Goal: Task Accomplishment & Management: Manage account settings

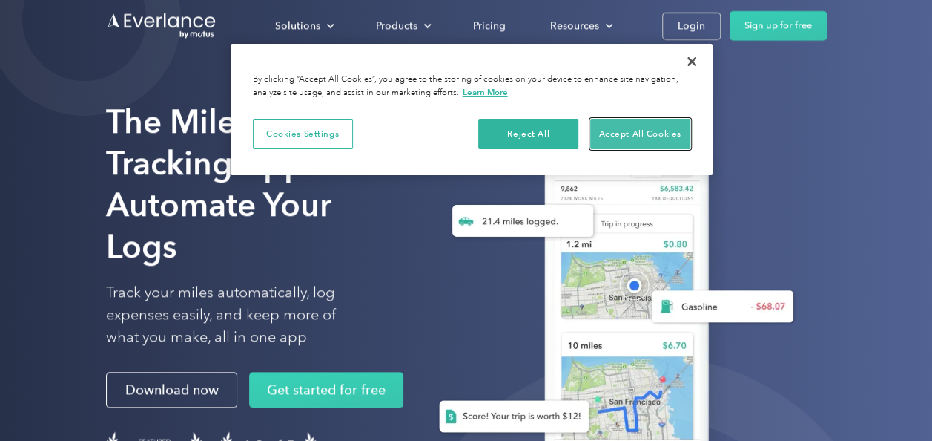
click at [609, 130] on button "Accept All Cookies" at bounding box center [640, 134] width 100 height 31
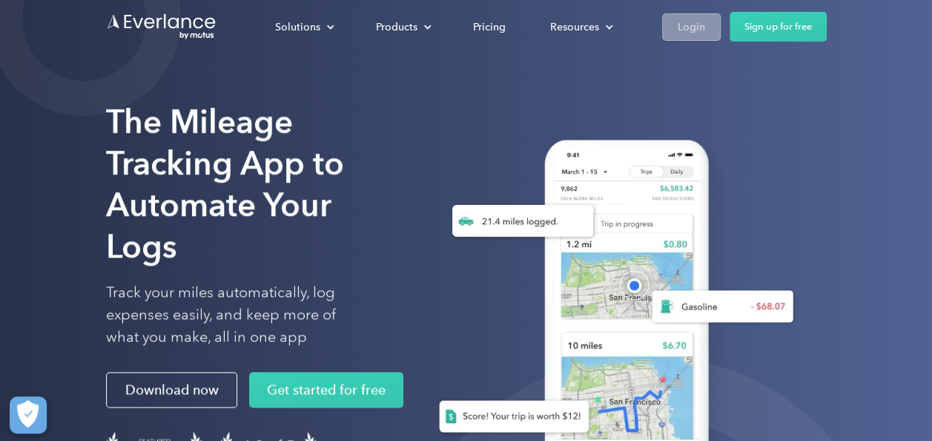
click at [691, 33] on div "Login" at bounding box center [691, 27] width 27 height 19
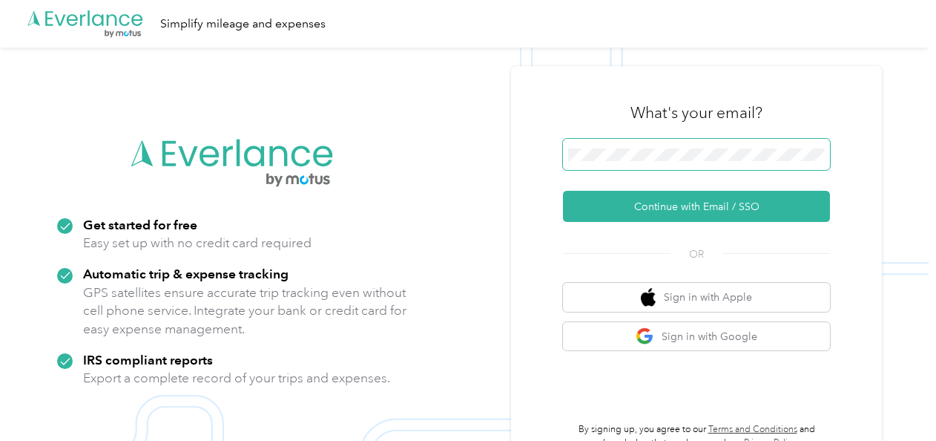
click at [705, 146] on span at bounding box center [696, 154] width 267 height 31
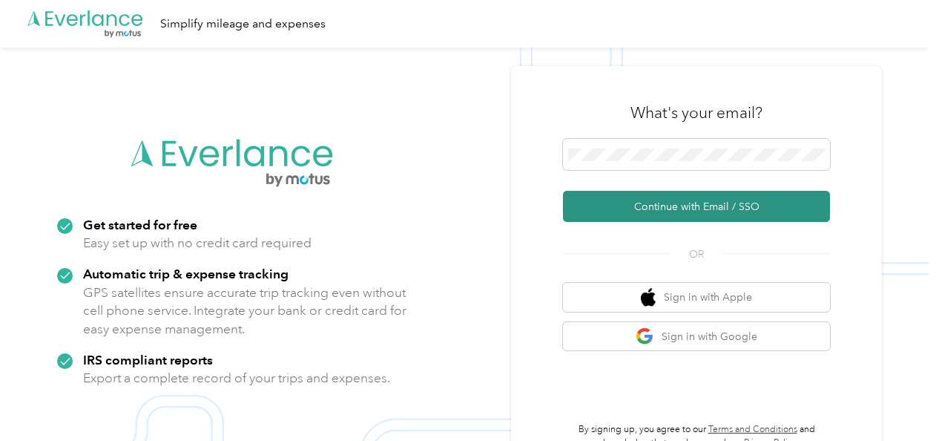
click at [674, 200] on button "Continue with Email / SSO" at bounding box center [696, 206] width 267 height 31
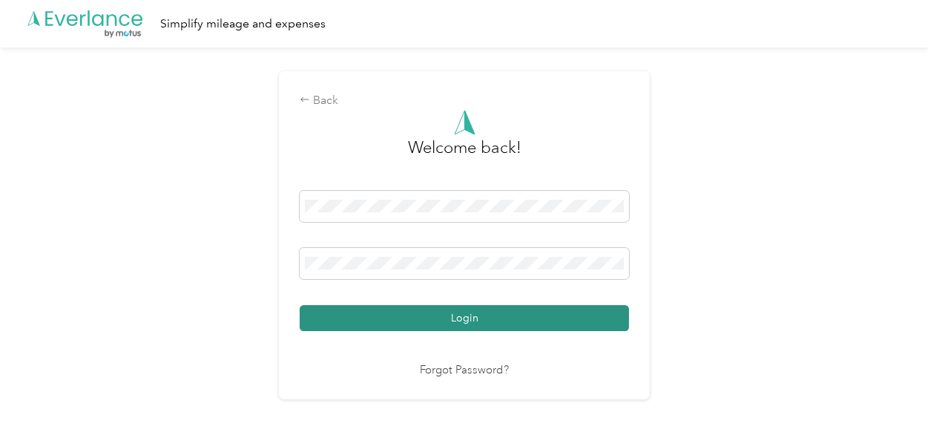
click at [447, 314] on button "Login" at bounding box center [464, 318] width 329 height 26
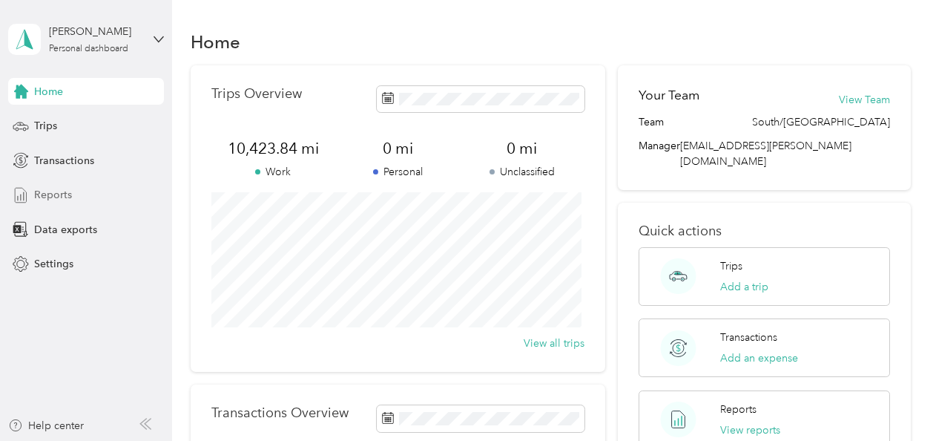
click at [94, 189] on div "Reports" at bounding box center [86, 195] width 156 height 27
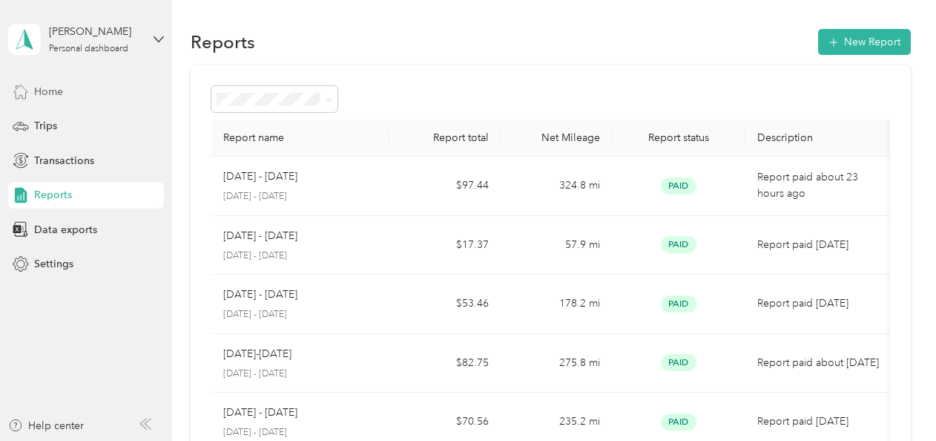
click at [100, 85] on div "Home" at bounding box center [86, 91] width 156 height 27
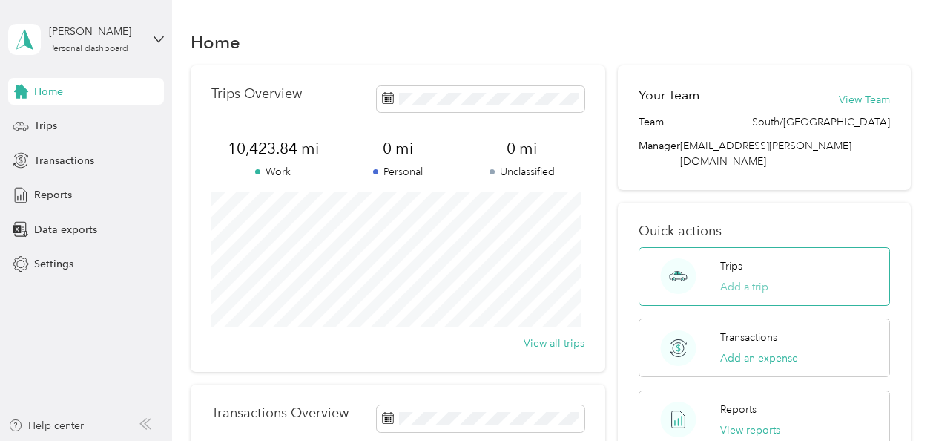
click at [739, 279] on button "Add a trip" at bounding box center [744, 287] width 48 height 16
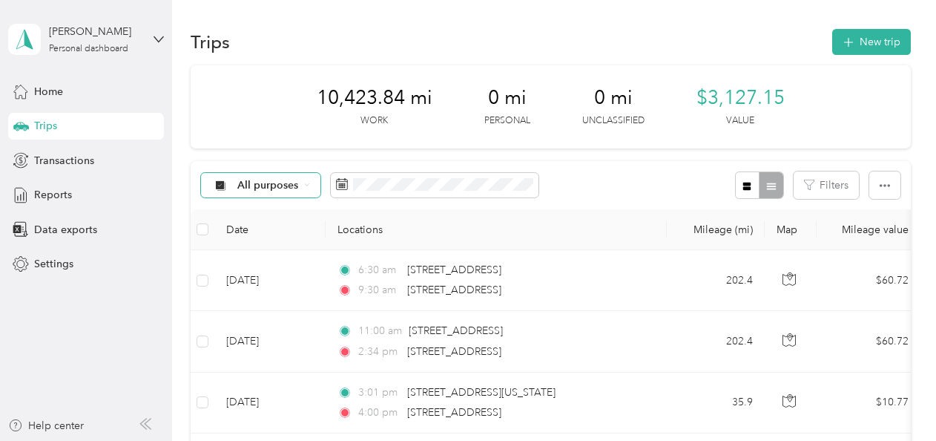
click at [296, 191] on div "All purposes" at bounding box center [261, 185] width 120 height 25
click at [271, 261] on span "[PERSON_NAME]" at bounding box center [281, 264] width 88 height 16
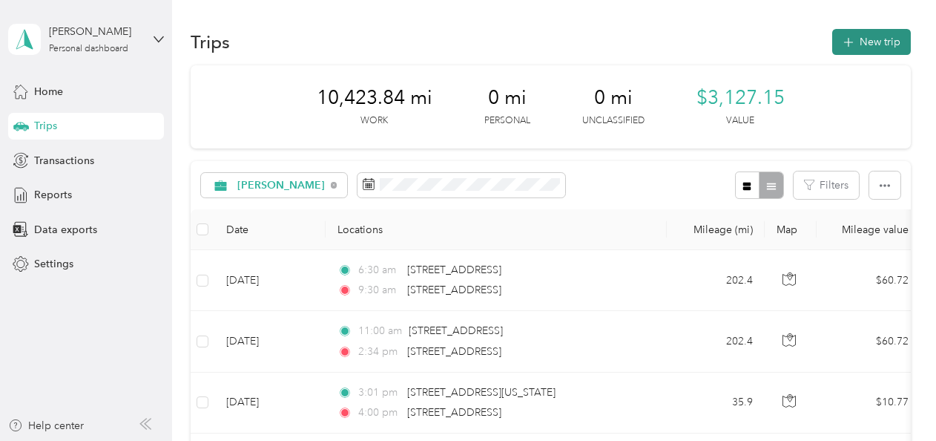
click at [865, 44] on button "New trip" at bounding box center [871, 42] width 79 height 26
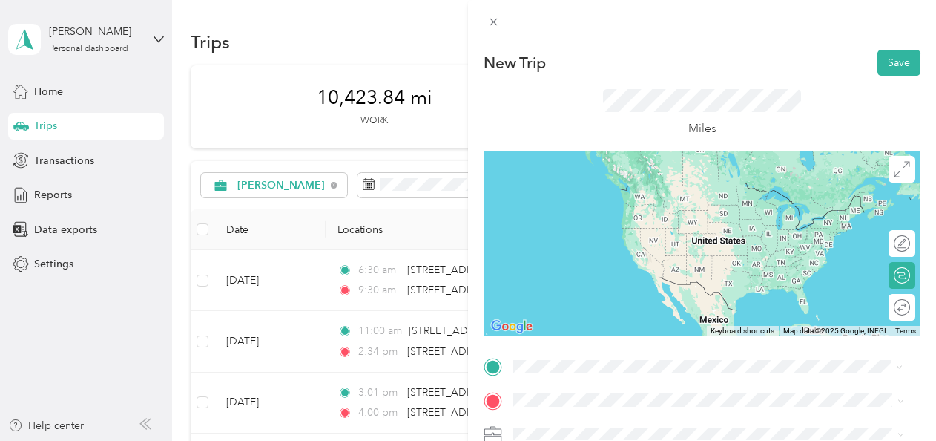
click at [591, 337] on li "[STREET_ADDRESS][US_STATE]" at bounding box center [708, 321] width 402 height 30
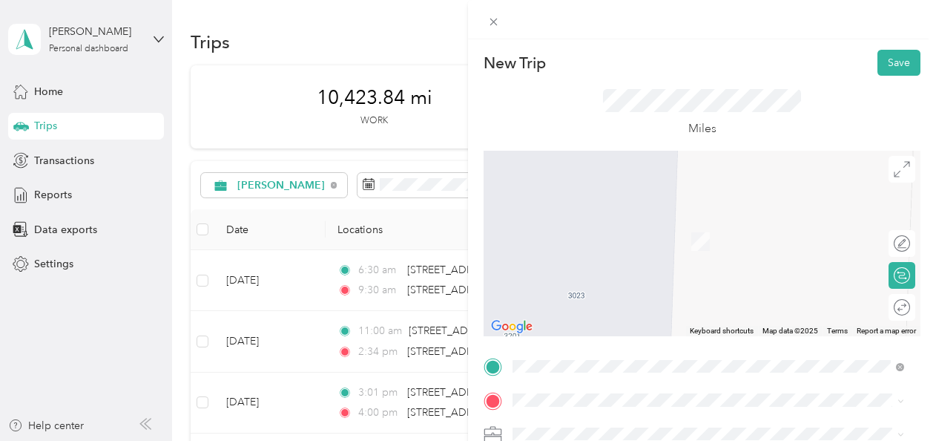
click at [628, 293] on span "[STREET_ADDRESS]" at bounding box center [588, 297] width 94 height 13
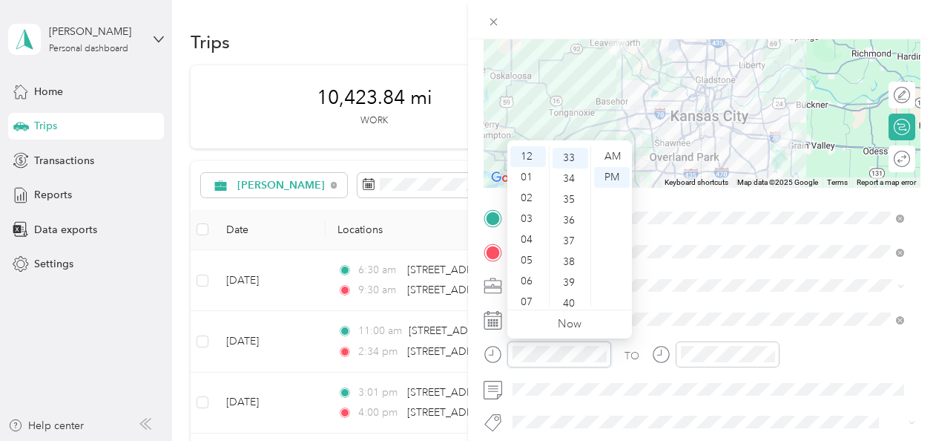
scroll to position [685, 0]
click at [524, 250] on div "08" at bounding box center [528, 248] width 36 height 21
click at [568, 156] on div "00" at bounding box center [571, 156] width 36 height 21
click at [608, 150] on div "AM" at bounding box center [612, 156] width 36 height 21
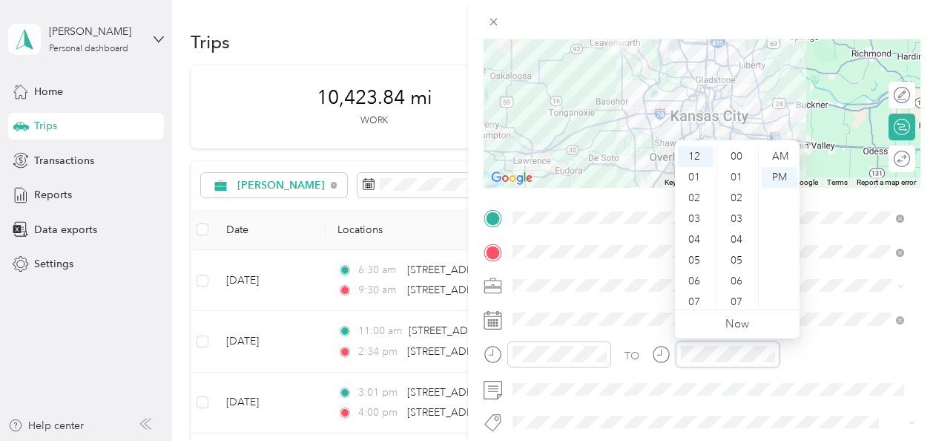
scroll to position [685, 0]
click at [693, 269] on div "09" at bounding box center [696, 269] width 36 height 21
click at [737, 263] on div "30" at bounding box center [738, 260] width 36 height 21
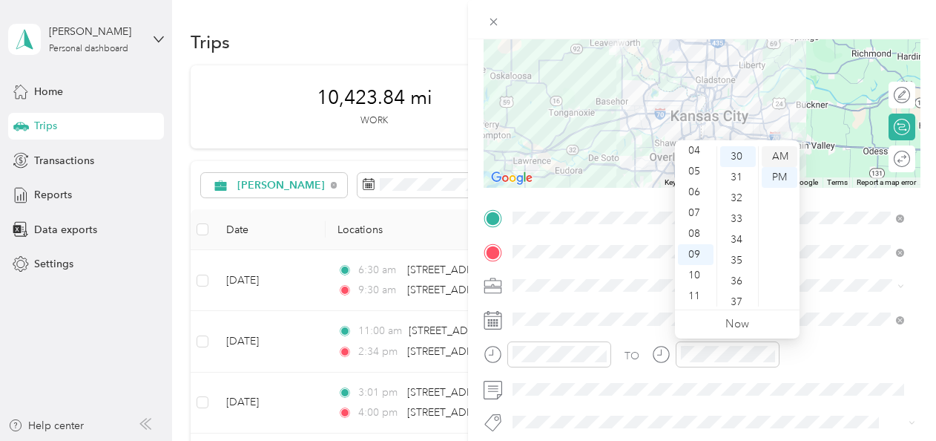
click at [774, 158] on div "AM" at bounding box center [780, 156] width 36 height 21
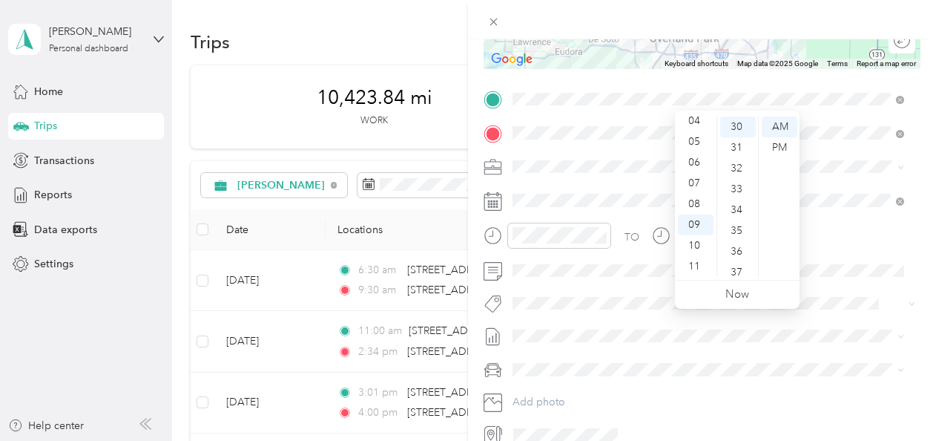
scroll to position [297, 0]
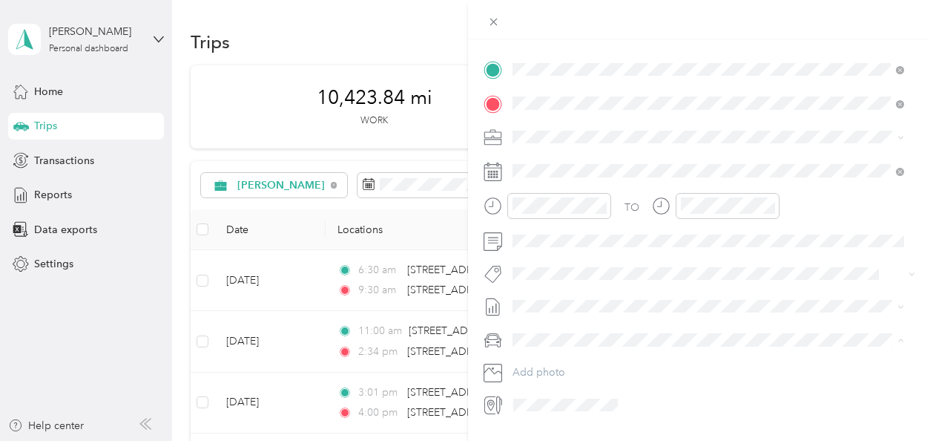
click at [563, 364] on span "Buds Ride" at bounding box center [541, 365] width 47 height 13
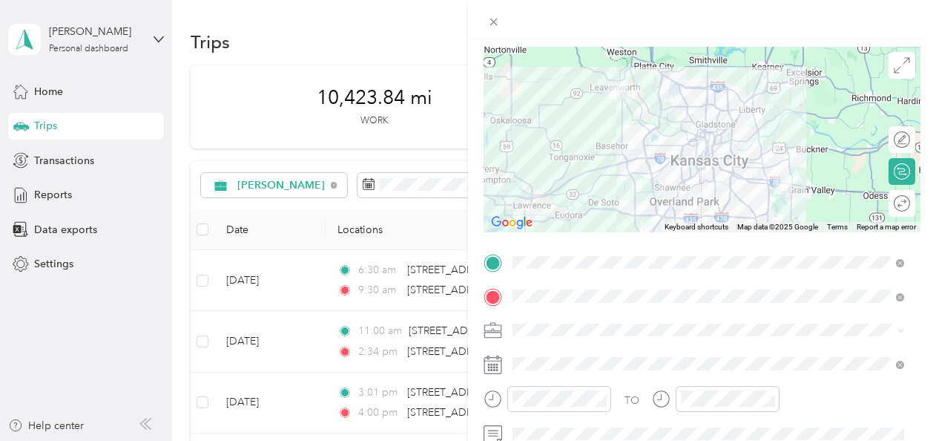
scroll to position [0, 0]
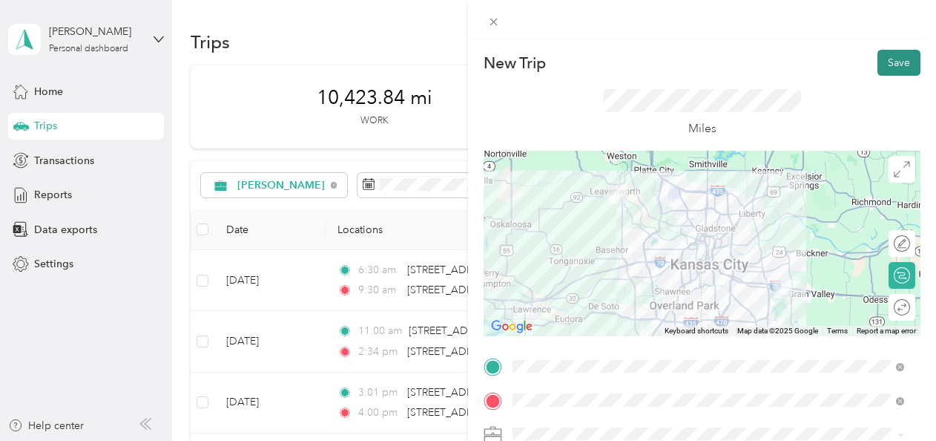
click at [885, 64] on button "Save" at bounding box center [899, 63] width 43 height 26
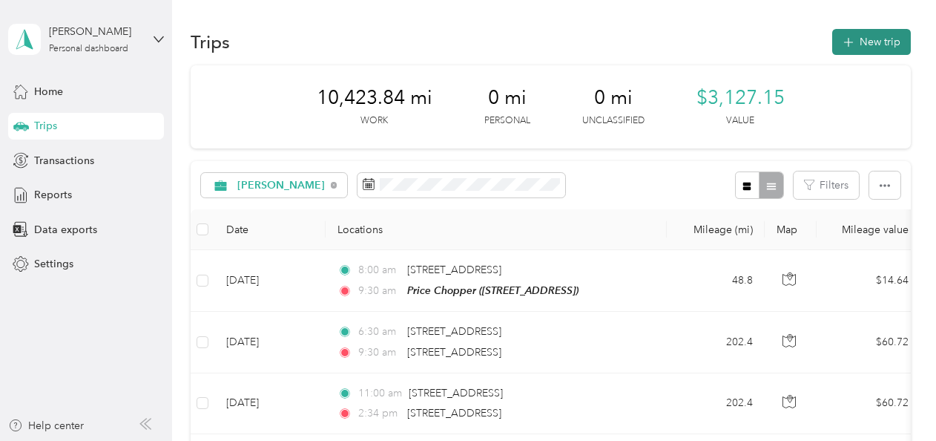
click at [866, 40] on button "New trip" at bounding box center [871, 42] width 79 height 26
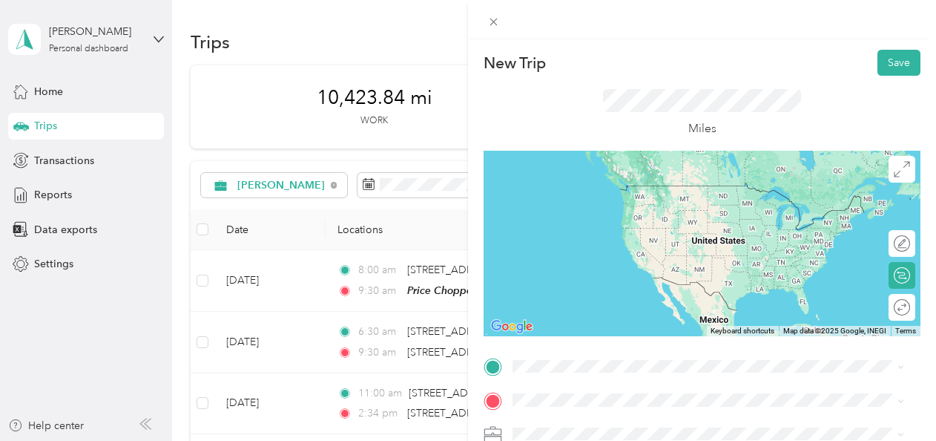
click at [634, 262] on span "[STREET_ADDRESS]" at bounding box center [588, 261] width 94 height 13
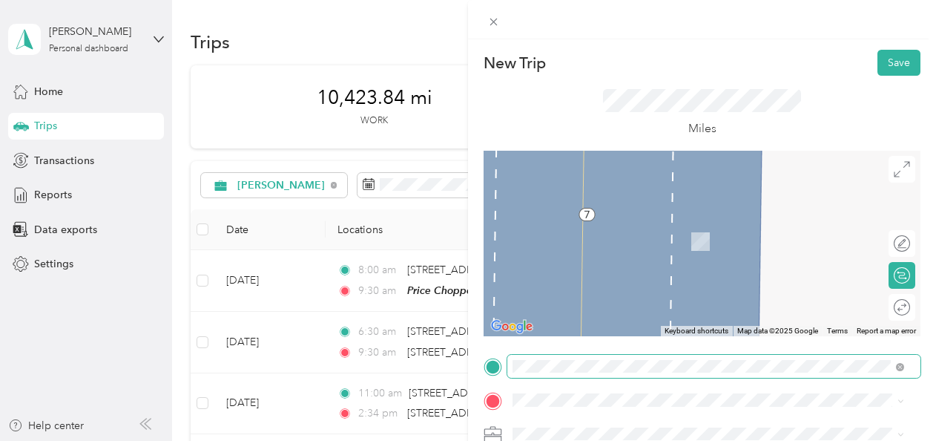
scroll to position [74, 0]
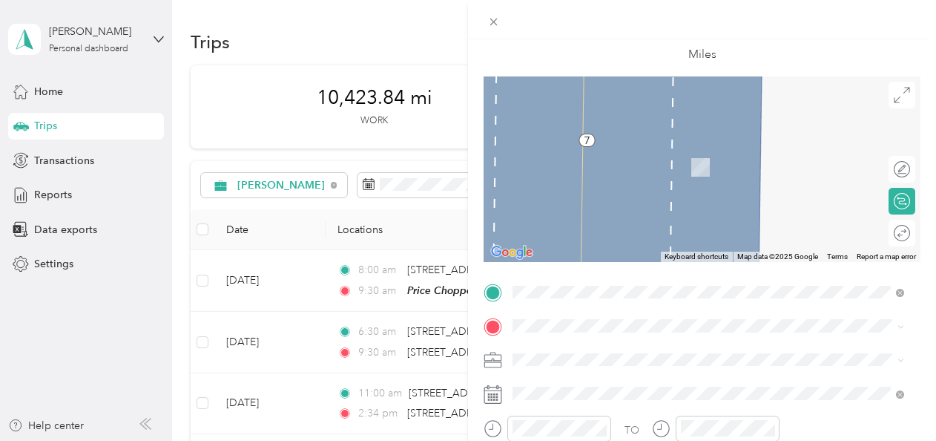
click at [620, 172] on span "[STREET_ADDRESS]" at bounding box center [588, 169] width 94 height 13
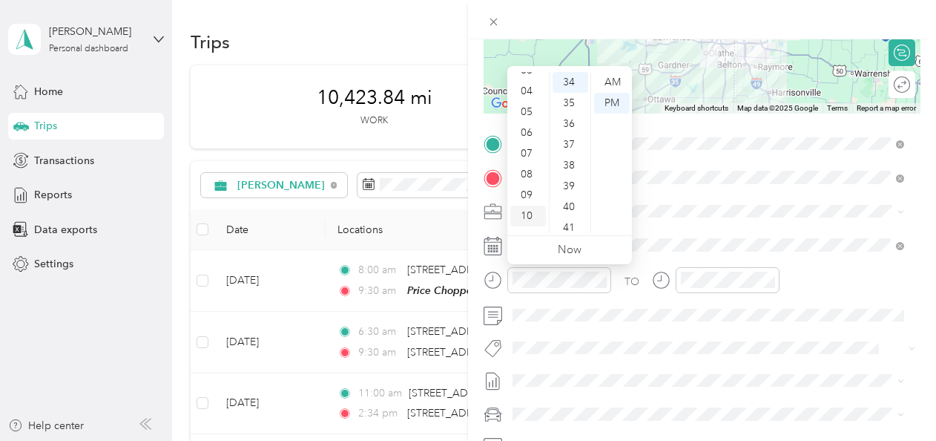
click at [531, 211] on div "10" at bounding box center [528, 215] width 36 height 21
click at [569, 146] on div "05" at bounding box center [571, 147] width 36 height 21
click at [613, 76] on div "AM" at bounding box center [612, 82] width 36 height 21
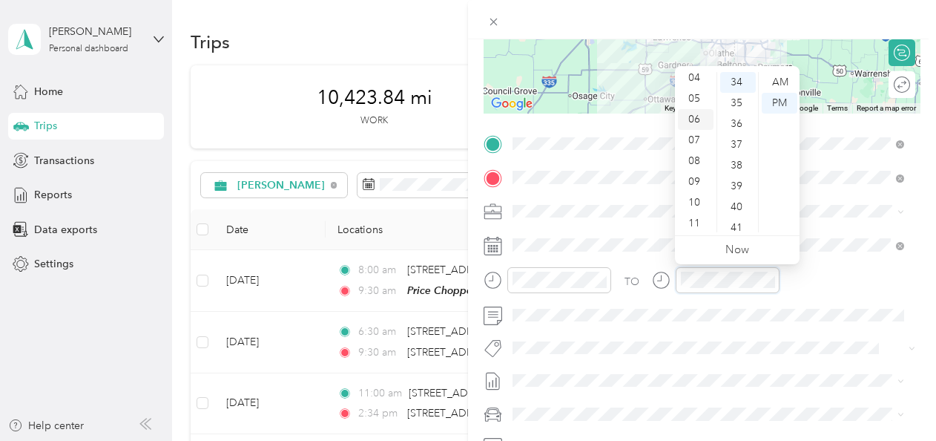
scroll to position [89, 0]
click at [694, 218] on div "11" at bounding box center [696, 221] width 36 height 21
click at [738, 131] on div "15" at bounding box center [738, 132] width 36 height 21
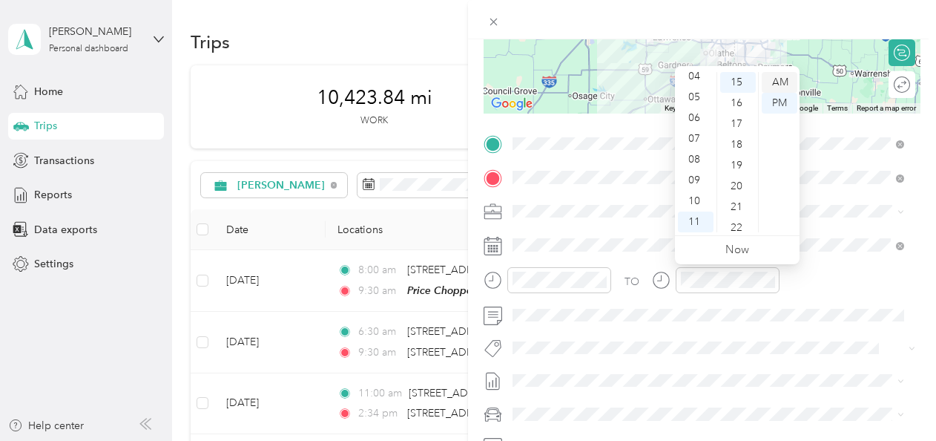
click at [772, 79] on div "AM" at bounding box center [780, 82] width 36 height 21
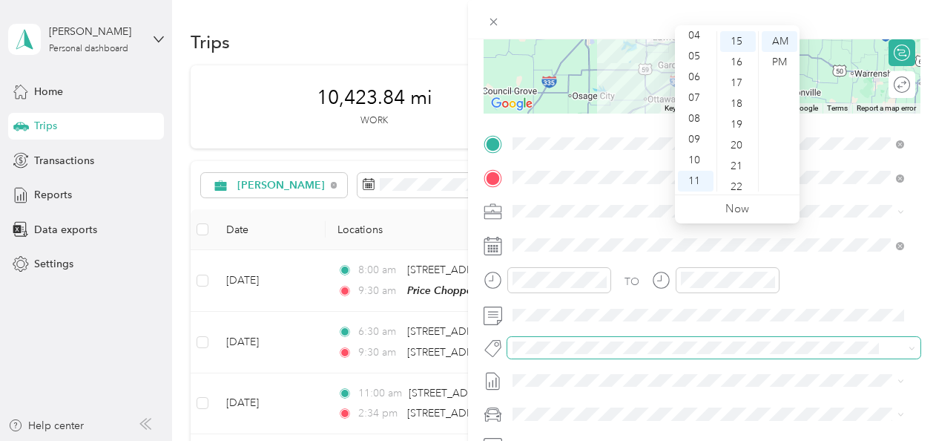
scroll to position [297, 0]
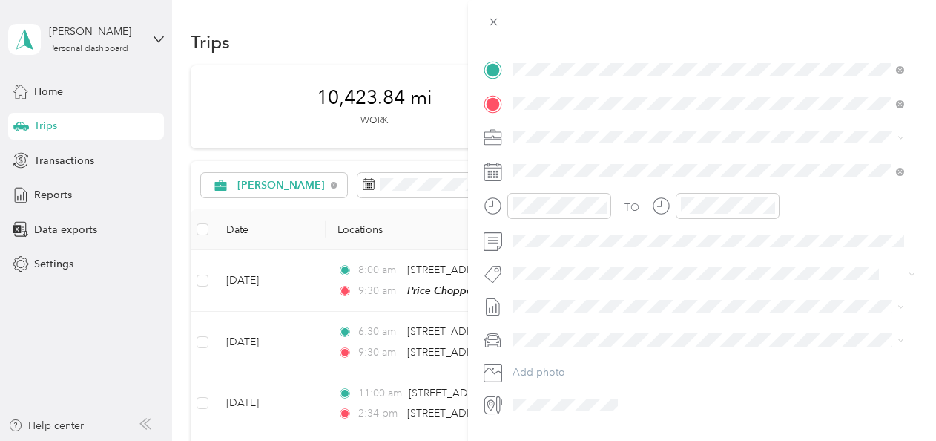
click at [550, 366] on li "Buds Ride" at bounding box center [708, 363] width 402 height 26
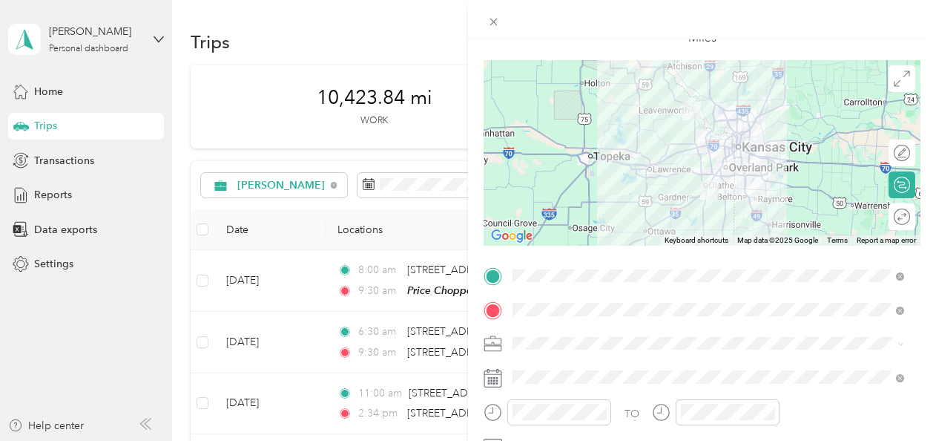
scroll to position [0, 0]
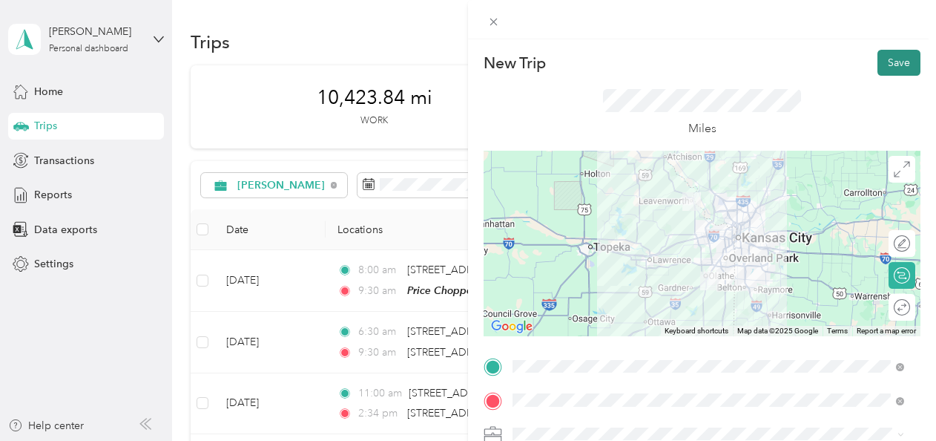
click at [889, 68] on button "Save" at bounding box center [899, 63] width 43 height 26
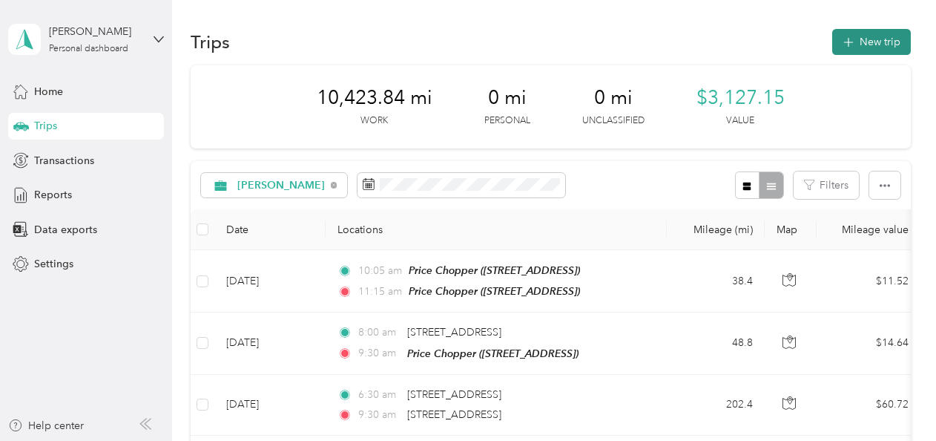
click at [867, 47] on button "New trip" at bounding box center [871, 42] width 79 height 26
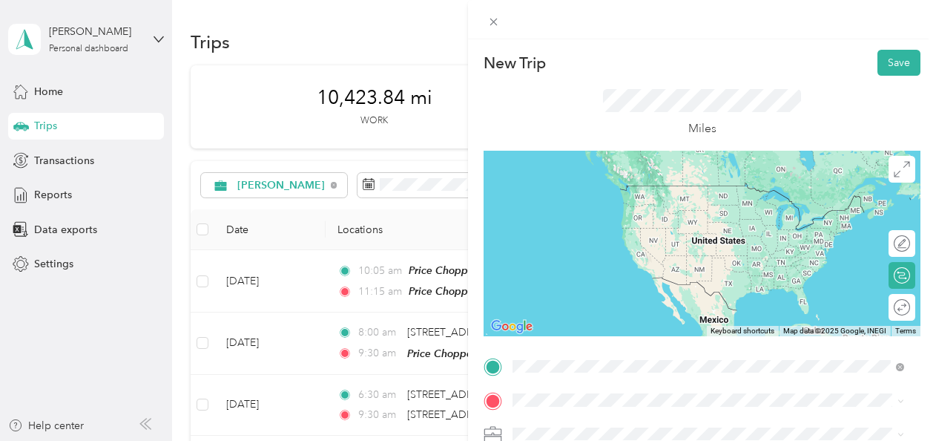
click at [635, 208] on span "[STREET_ADDRESS]" at bounding box center [588, 212] width 94 height 13
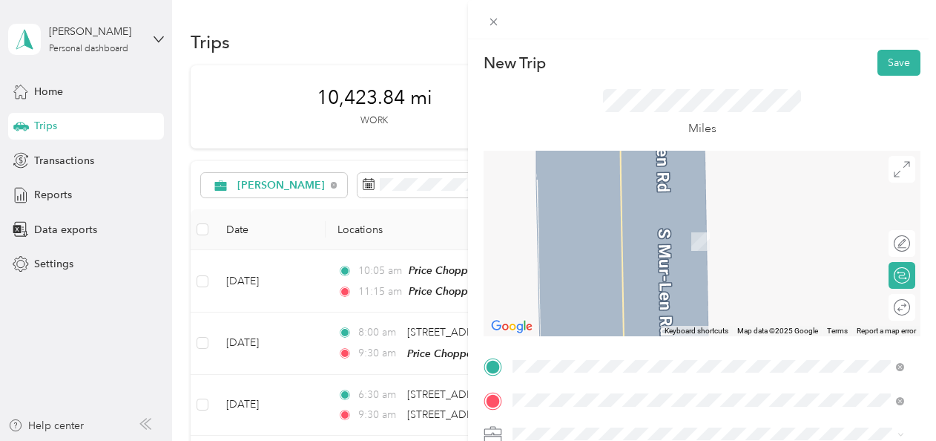
click at [635, 245] on span "[STREET_ADDRESS]" at bounding box center [588, 246] width 94 height 13
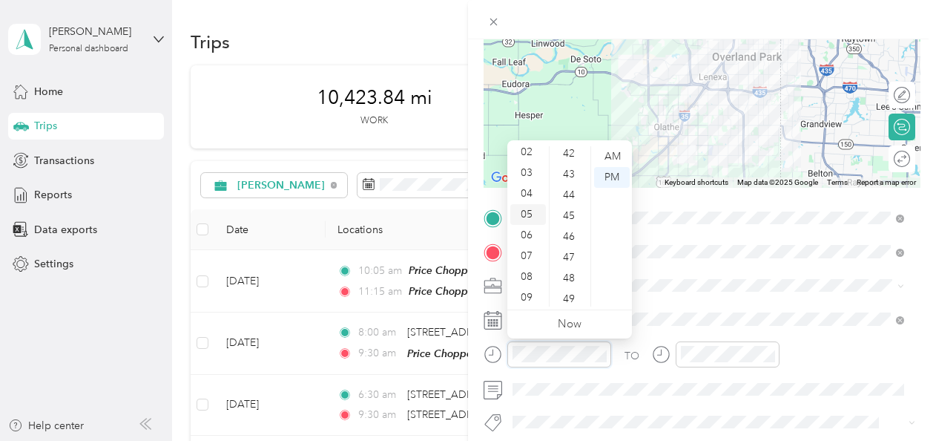
scroll to position [89, 0]
click at [530, 289] on div "11" at bounding box center [528, 296] width 36 height 21
click at [568, 201] on div "30" at bounding box center [571, 201] width 36 height 21
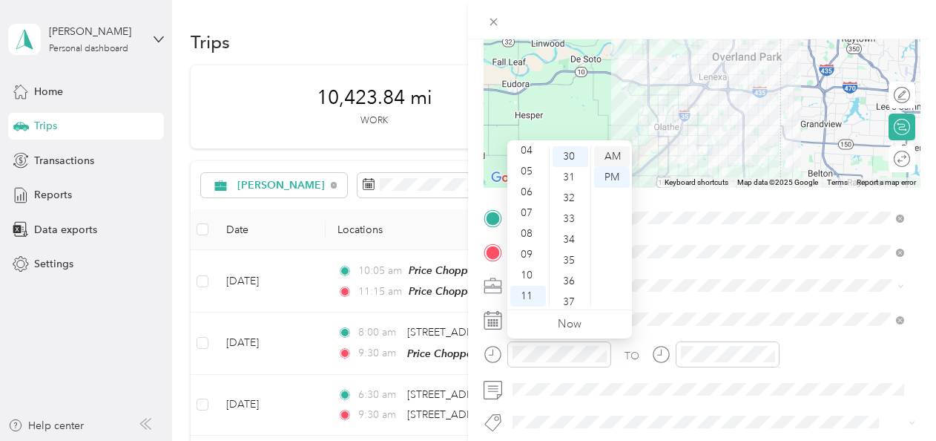
click at [603, 155] on div "AM" at bounding box center [612, 156] width 36 height 21
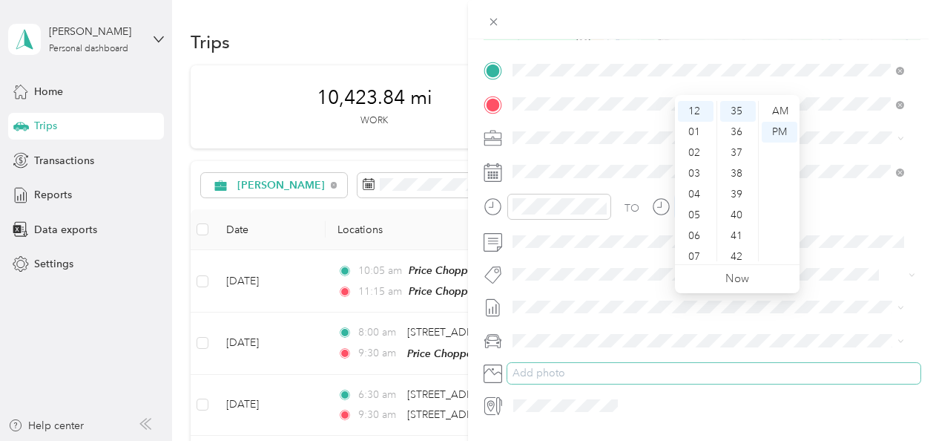
scroll to position [297, 0]
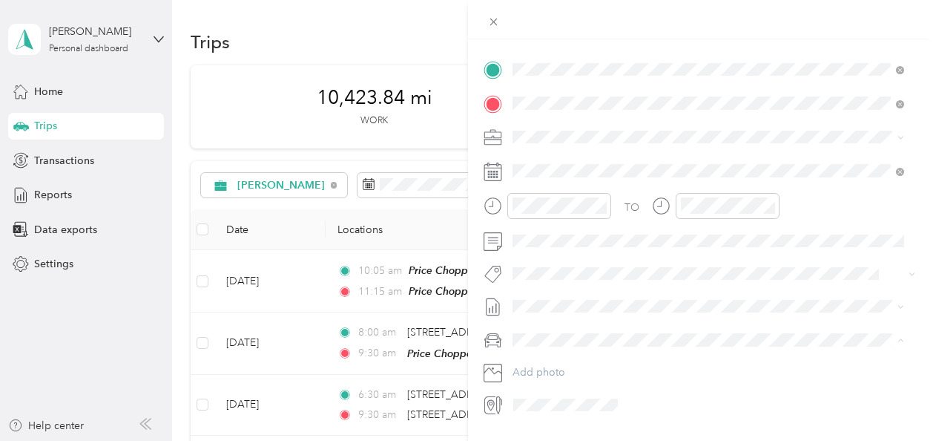
click at [563, 363] on span "Buds Ride" at bounding box center [541, 365] width 47 height 13
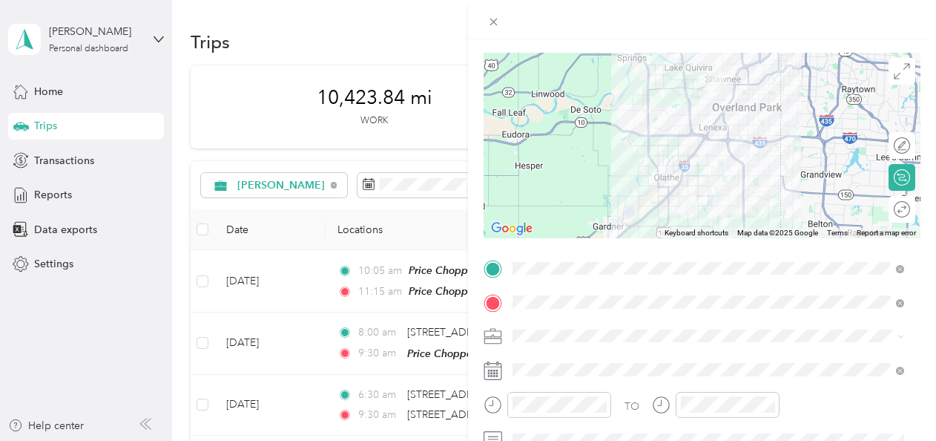
scroll to position [0, 0]
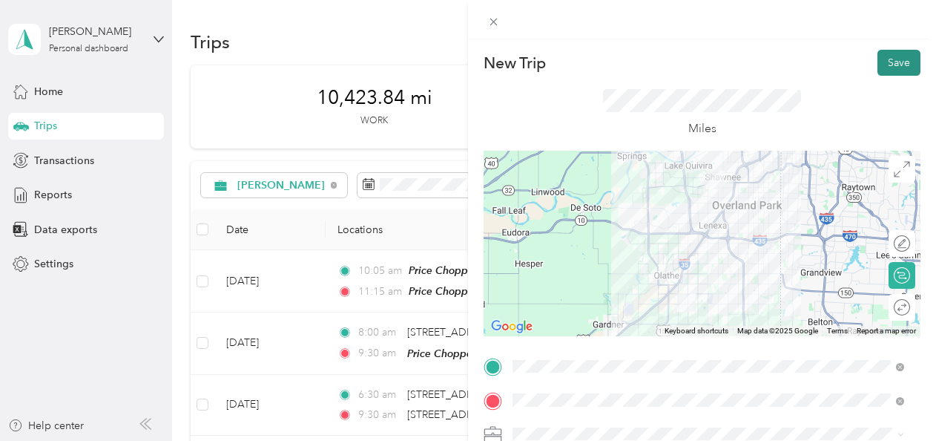
click at [880, 64] on button "Save" at bounding box center [899, 63] width 43 height 26
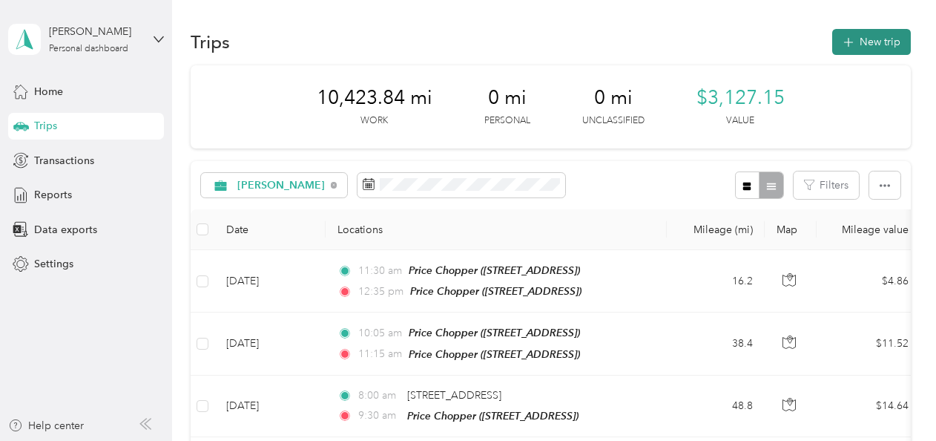
click at [863, 46] on button "New trip" at bounding box center [871, 42] width 79 height 26
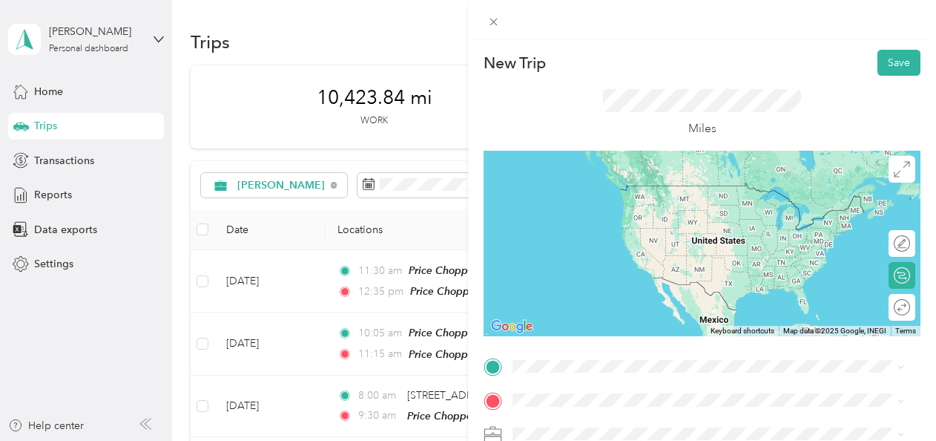
click at [635, 206] on span "[STREET_ADDRESS]" at bounding box center [588, 210] width 94 height 13
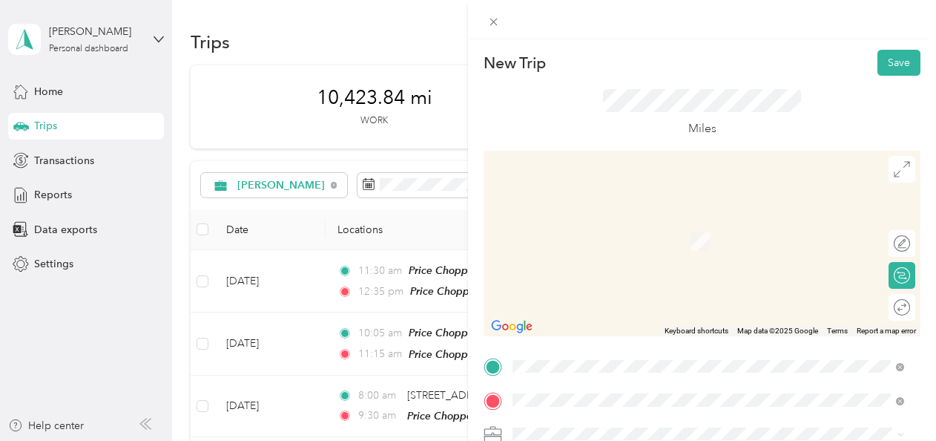
click at [617, 361] on span "[STREET_ADDRESS][US_STATE]" at bounding box center [615, 354] width 148 height 13
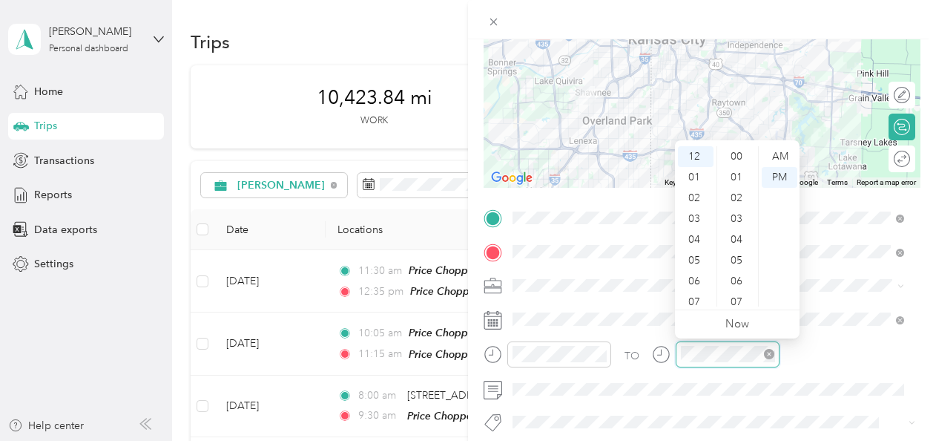
scroll to position [748, 0]
click at [697, 175] on div "01" at bounding box center [696, 177] width 36 height 21
click at [737, 283] on div "10" at bounding box center [738, 290] width 36 height 21
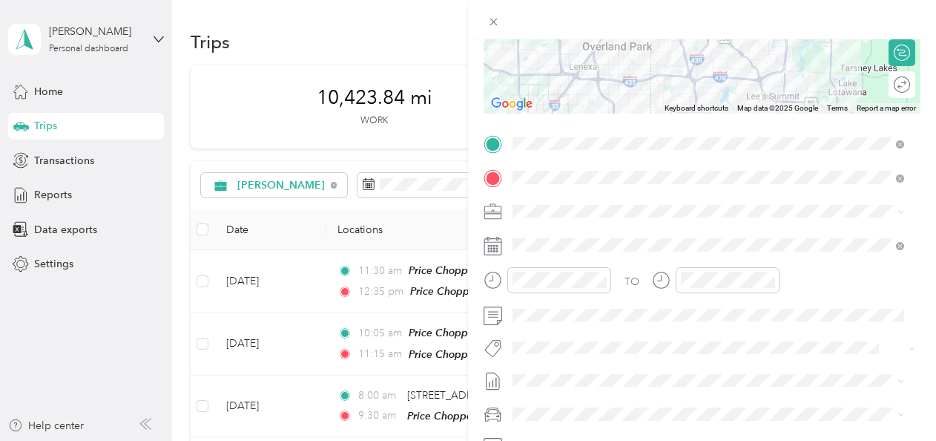
click at [595, 385] on div "Buds Ride" at bounding box center [708, 386] width 381 height 16
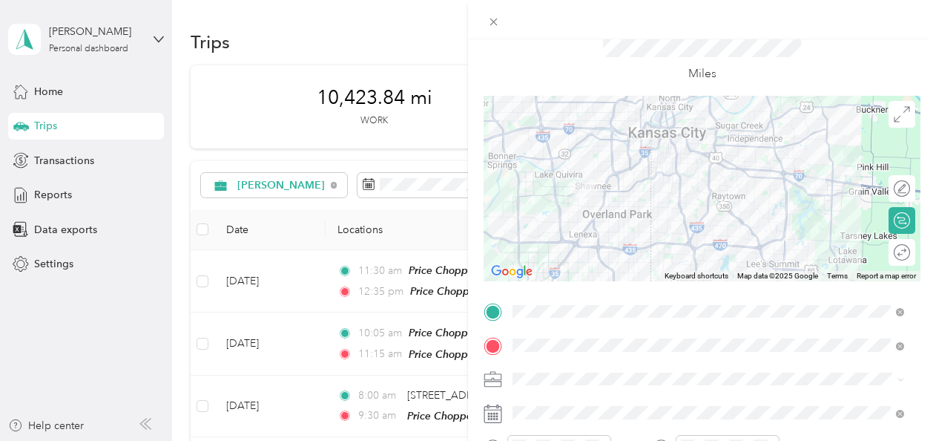
scroll to position [0, 0]
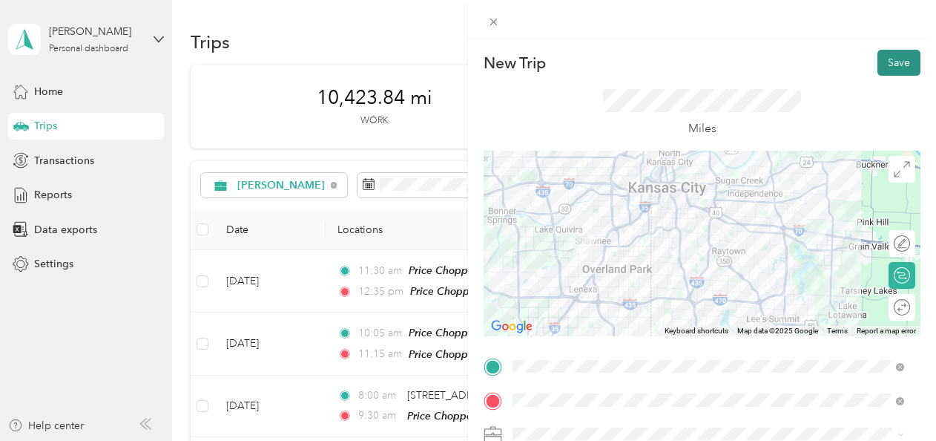
click at [891, 62] on button "Save" at bounding box center [899, 63] width 43 height 26
